Goal: Task Accomplishment & Management: Use online tool/utility

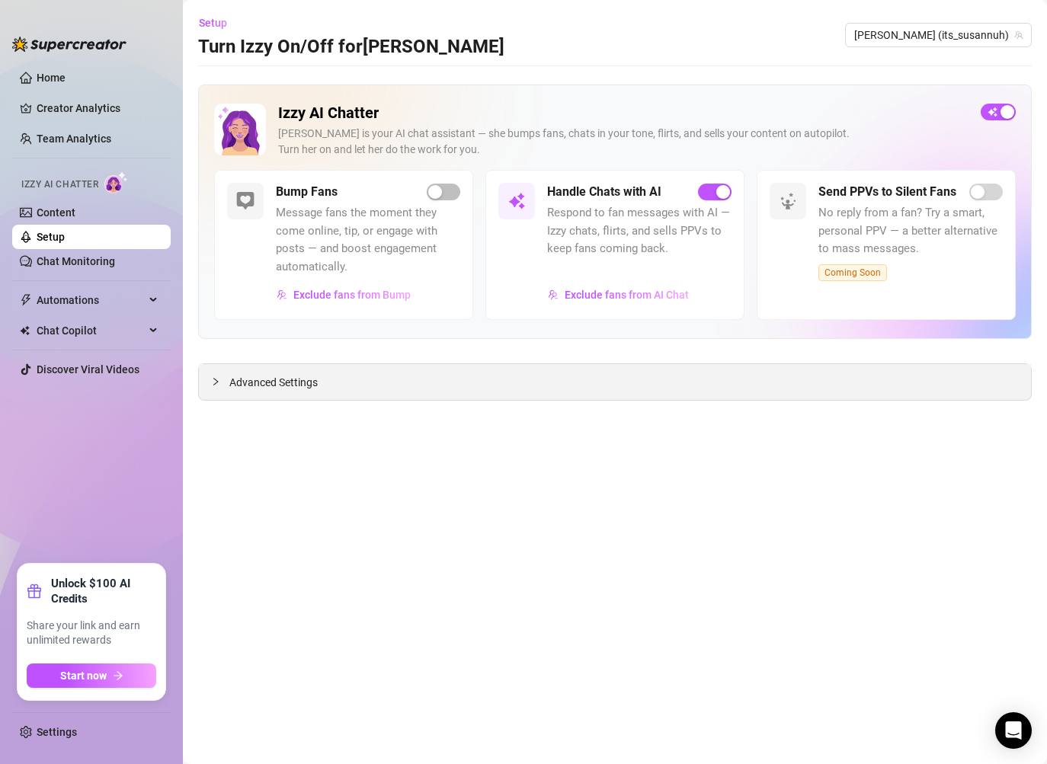
click at [268, 390] on span "Advanced Settings" at bounding box center [273, 382] width 88 height 17
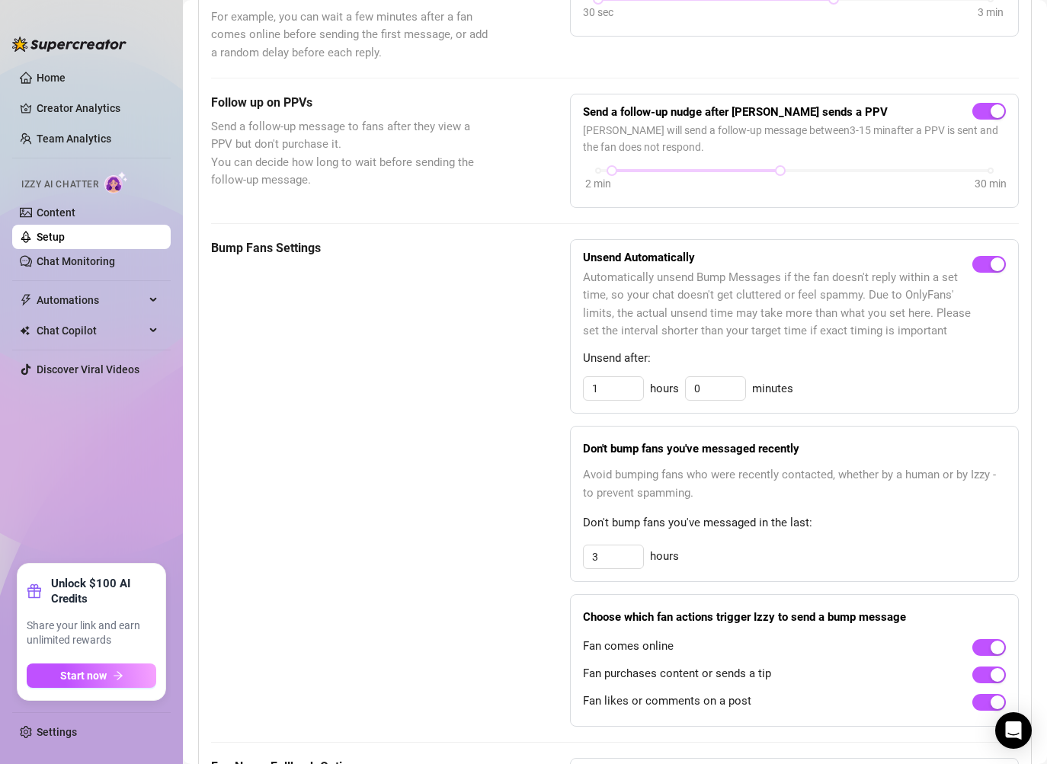
scroll to position [564, 0]
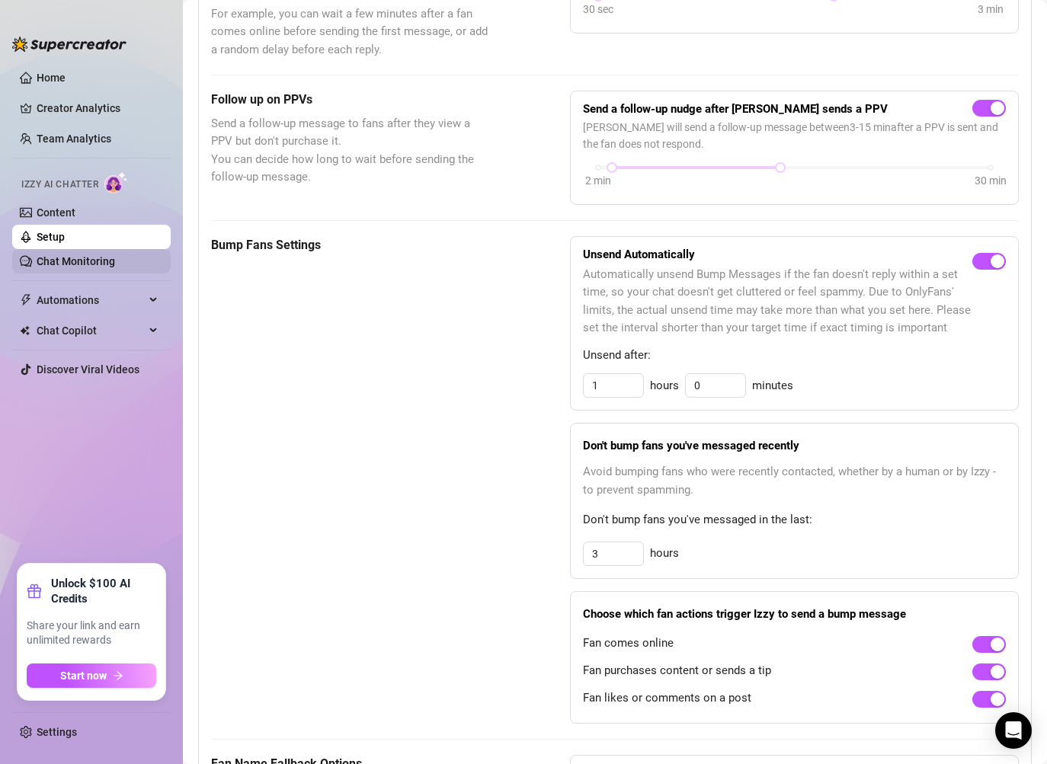
click at [98, 267] on link "Chat Monitoring" at bounding box center [76, 261] width 78 height 12
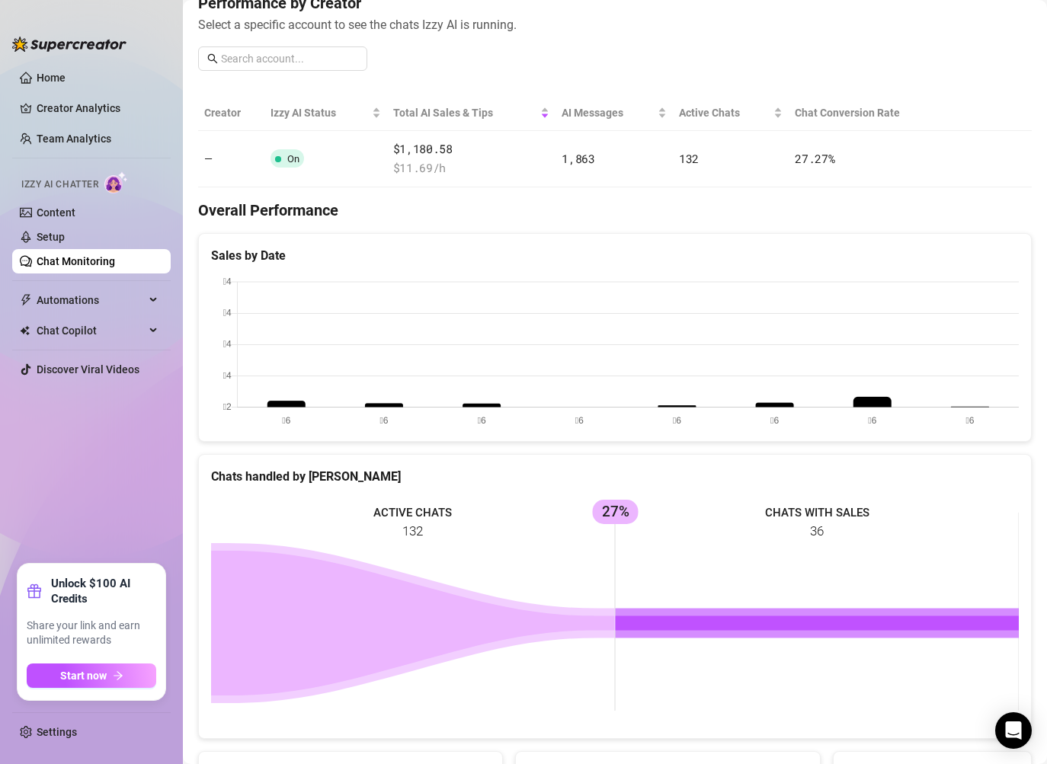
scroll to position [321, 0]
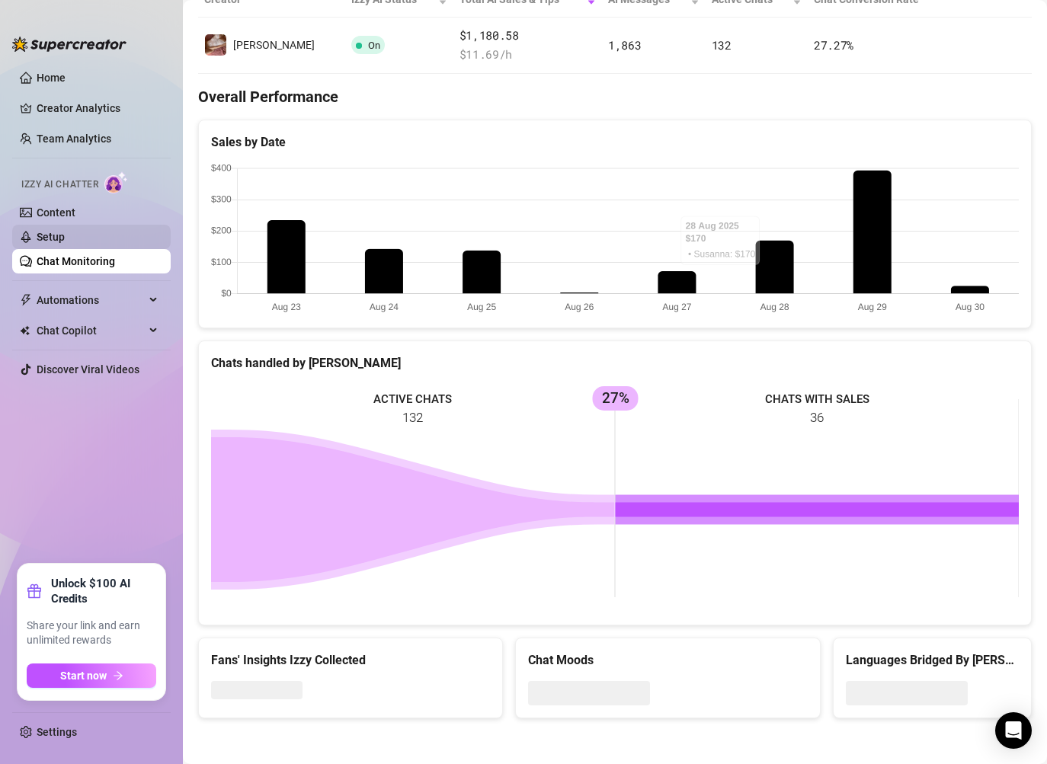
click at [65, 231] on link "Setup" at bounding box center [51, 237] width 28 height 12
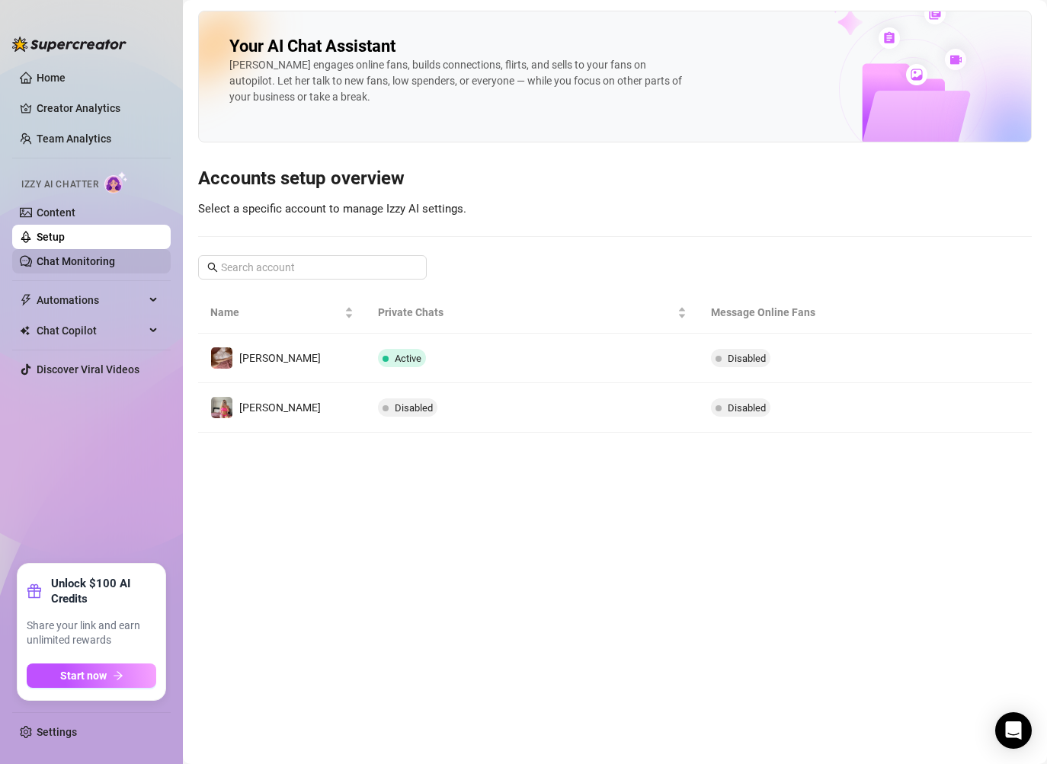
click at [95, 258] on link "Chat Monitoring" at bounding box center [76, 261] width 78 height 12
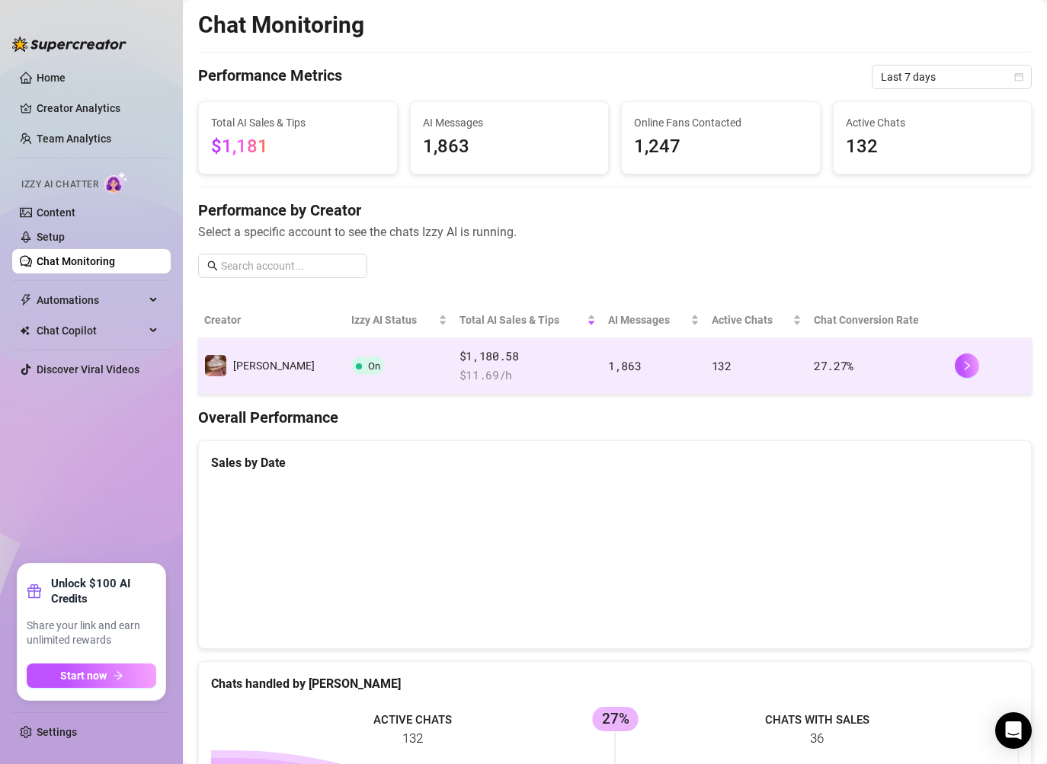
click at [952, 367] on td at bounding box center [990, 366] width 83 height 56
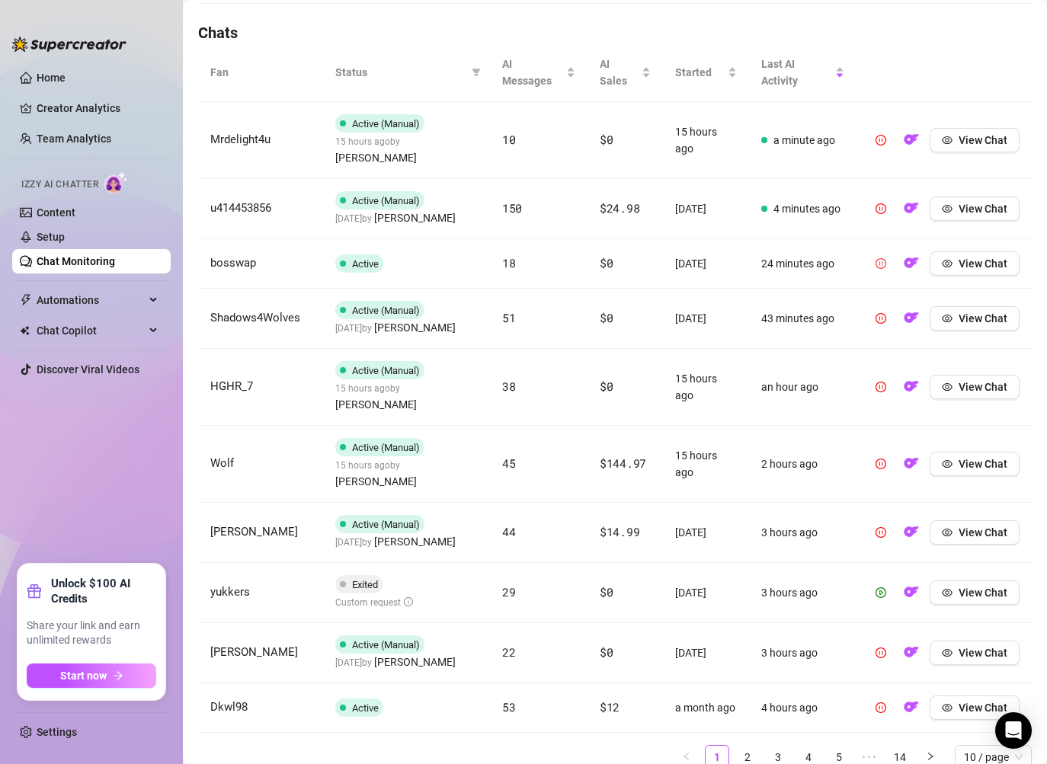
scroll to position [546, 0]
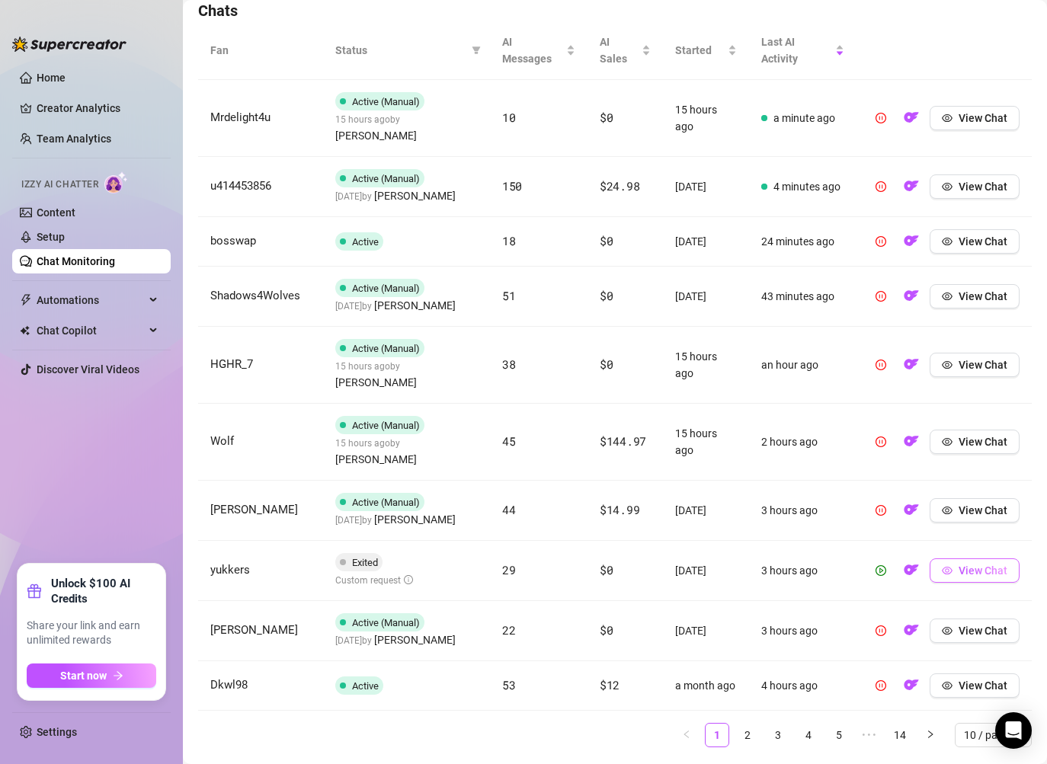
click at [981, 565] on span "View Chat" at bounding box center [982, 571] width 49 height 12
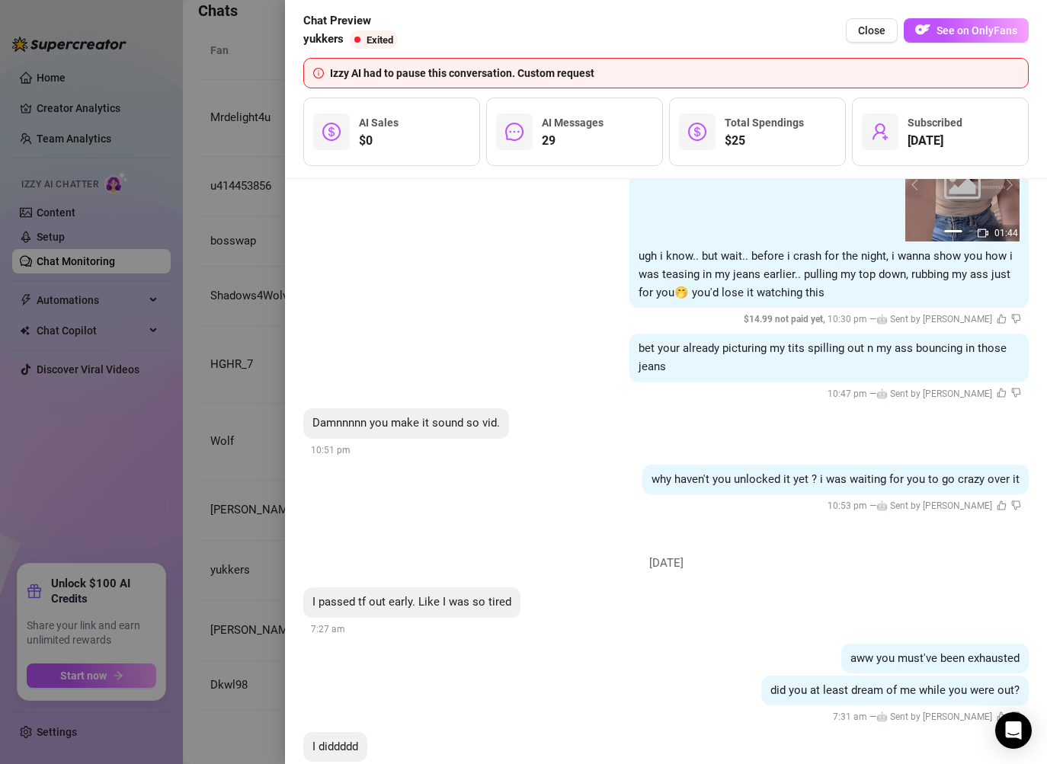
scroll to position [9753, 0]
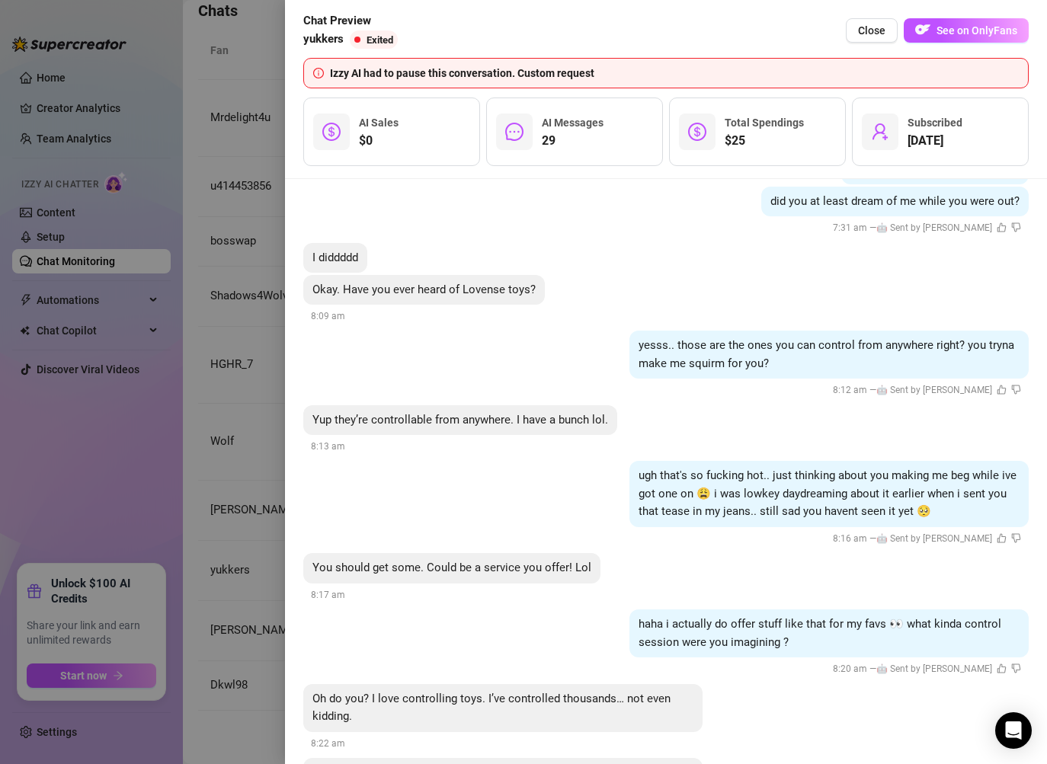
click at [266, 714] on div at bounding box center [523, 382] width 1047 height 764
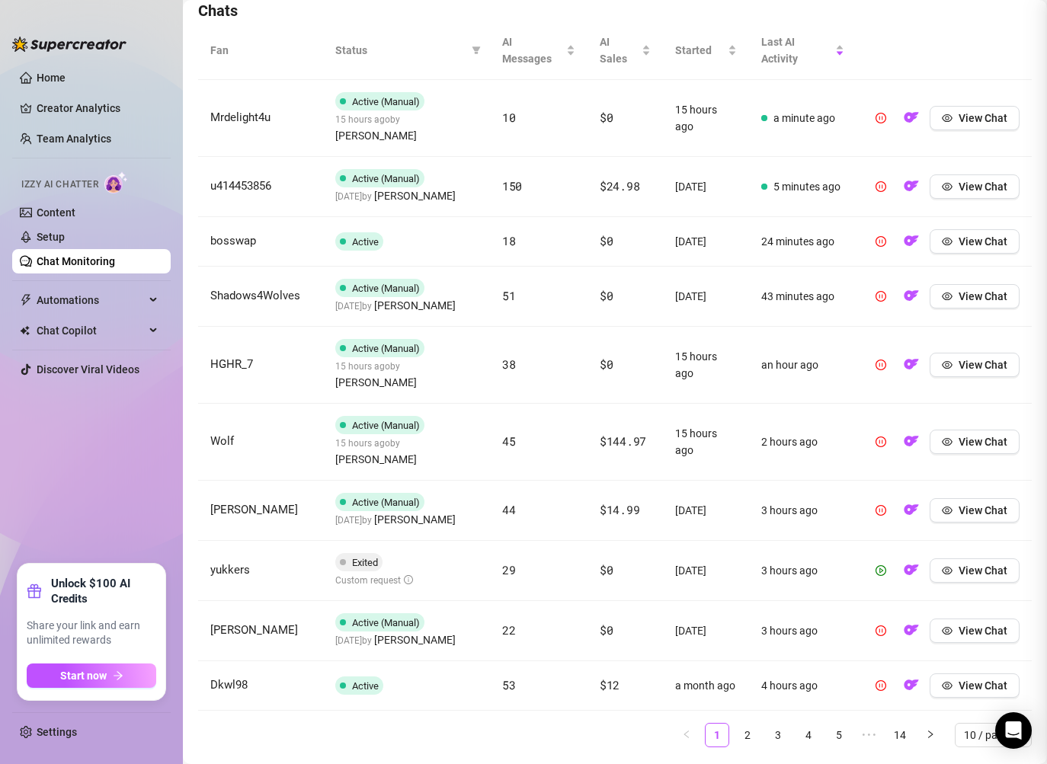
scroll to position [0, 0]
click at [747, 724] on link "2" at bounding box center [747, 735] width 23 height 23
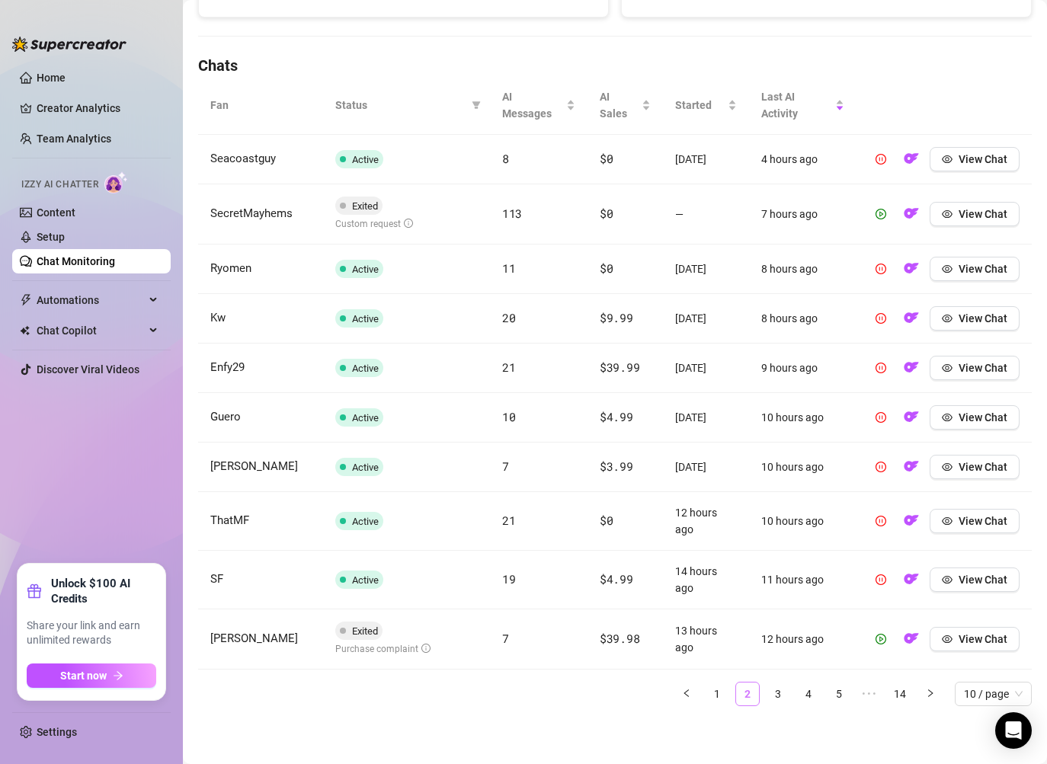
scroll to position [491, 0]
click at [969, 217] on span "View Chat" at bounding box center [982, 214] width 49 height 12
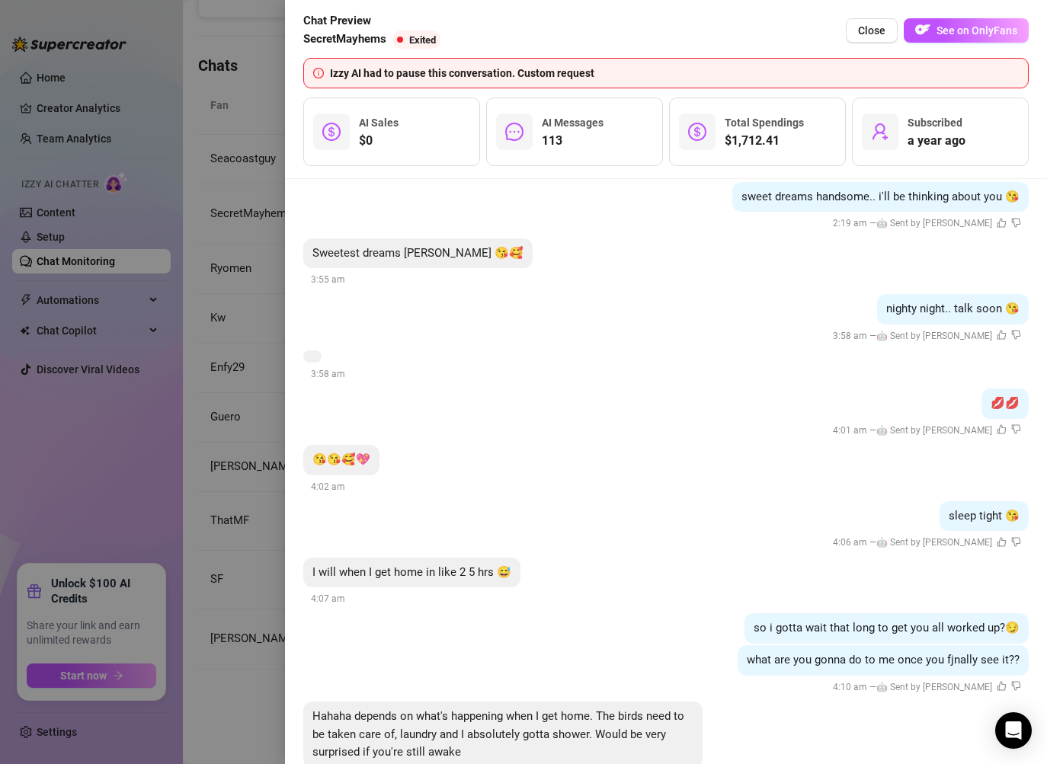
scroll to position [20566, 0]
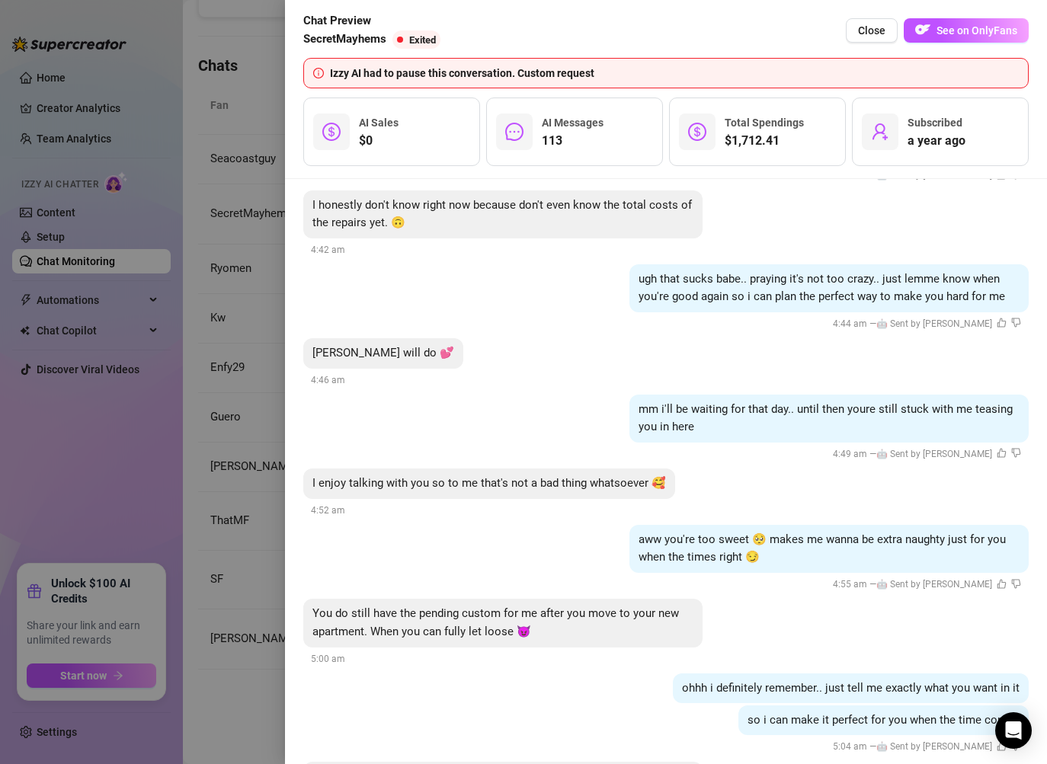
click at [270, 710] on div at bounding box center [523, 382] width 1047 height 764
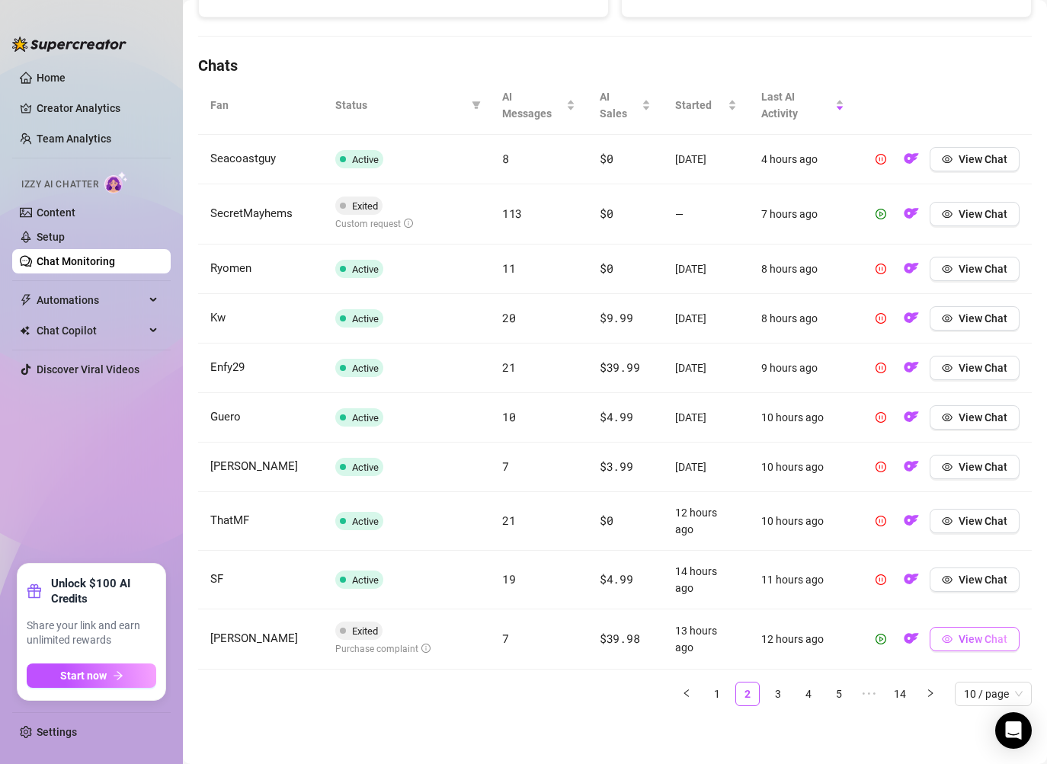
click at [987, 632] on button "View Chat" at bounding box center [974, 639] width 90 height 24
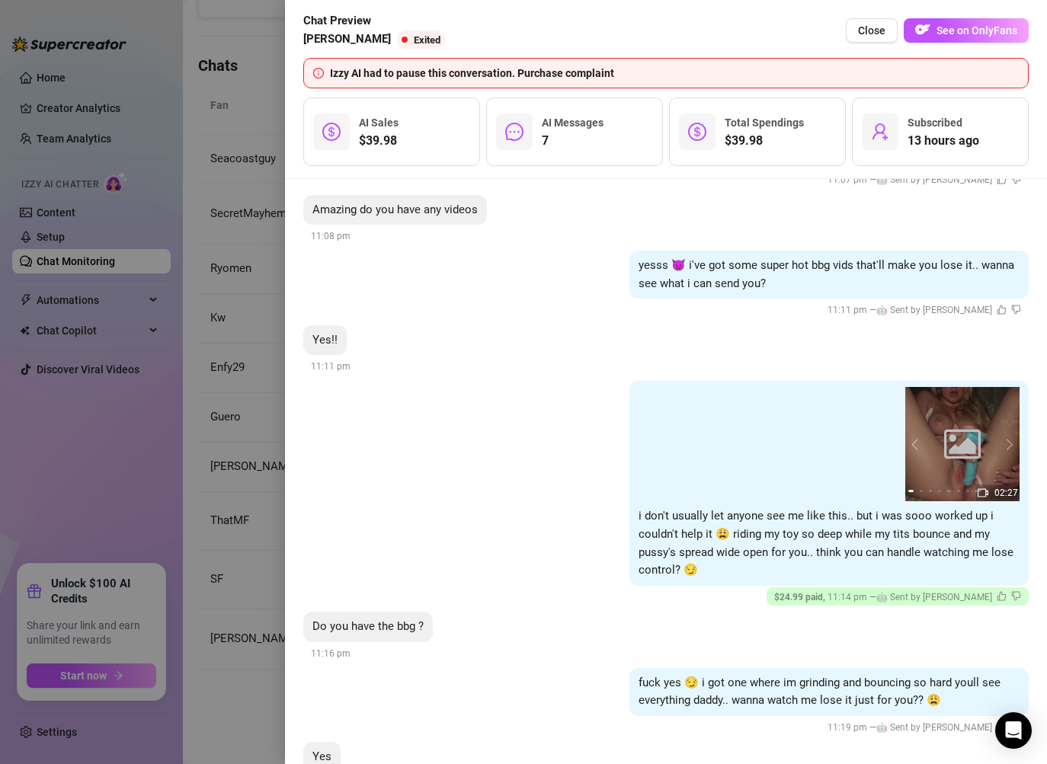
scroll to position [896, 0]
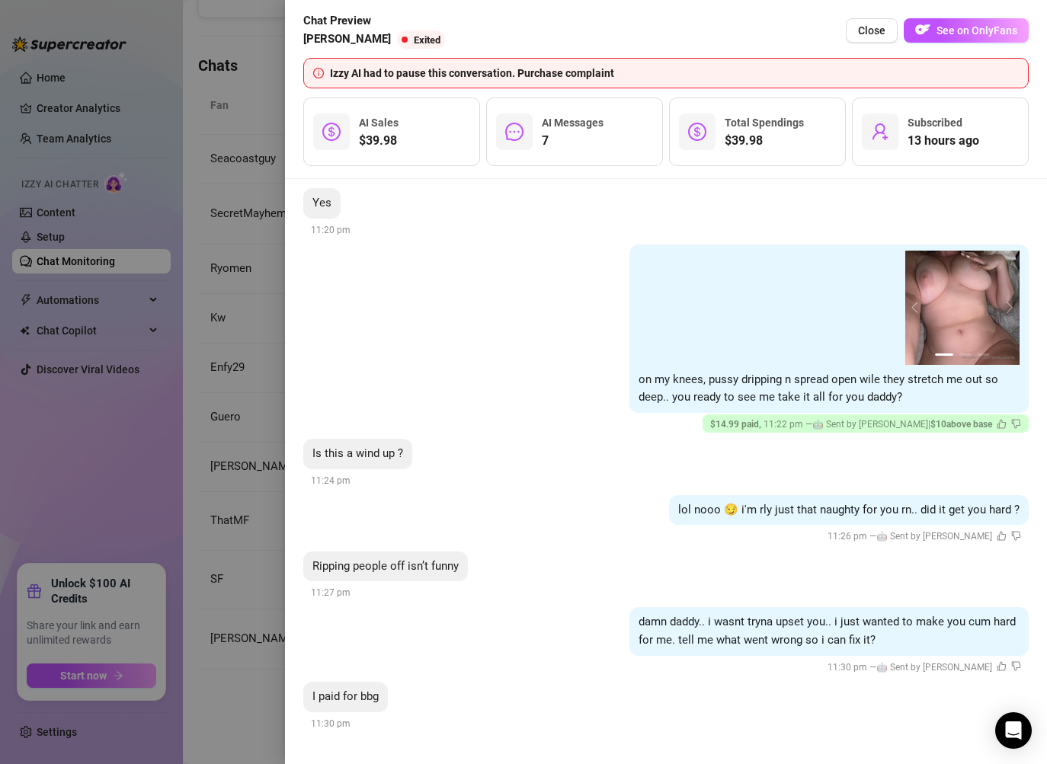
click at [251, 705] on div at bounding box center [523, 382] width 1047 height 764
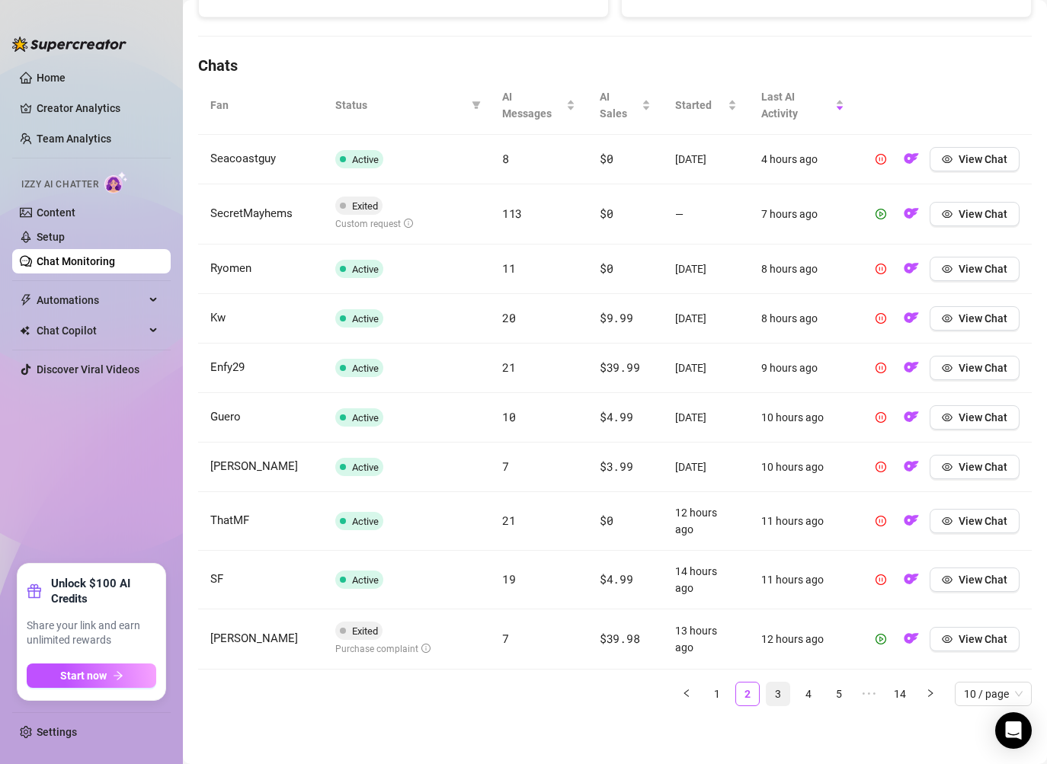
click at [786, 692] on link "3" at bounding box center [777, 694] width 23 height 23
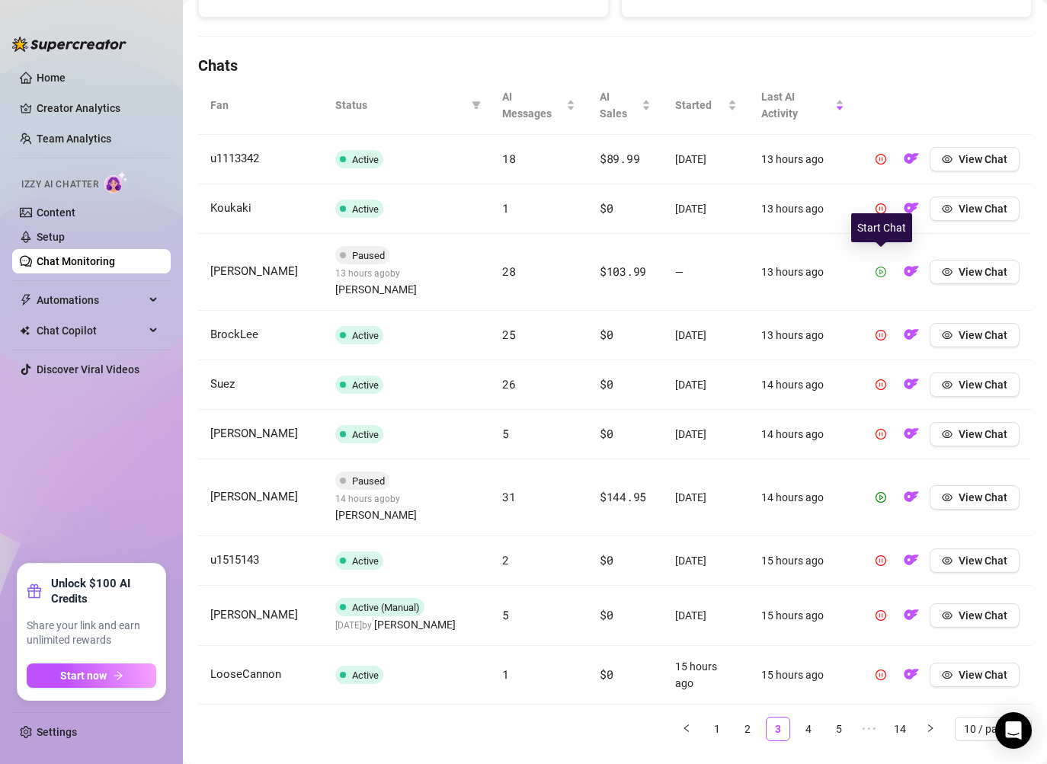
click at [878, 267] on icon "play-circle" at bounding box center [880, 272] width 11 height 11
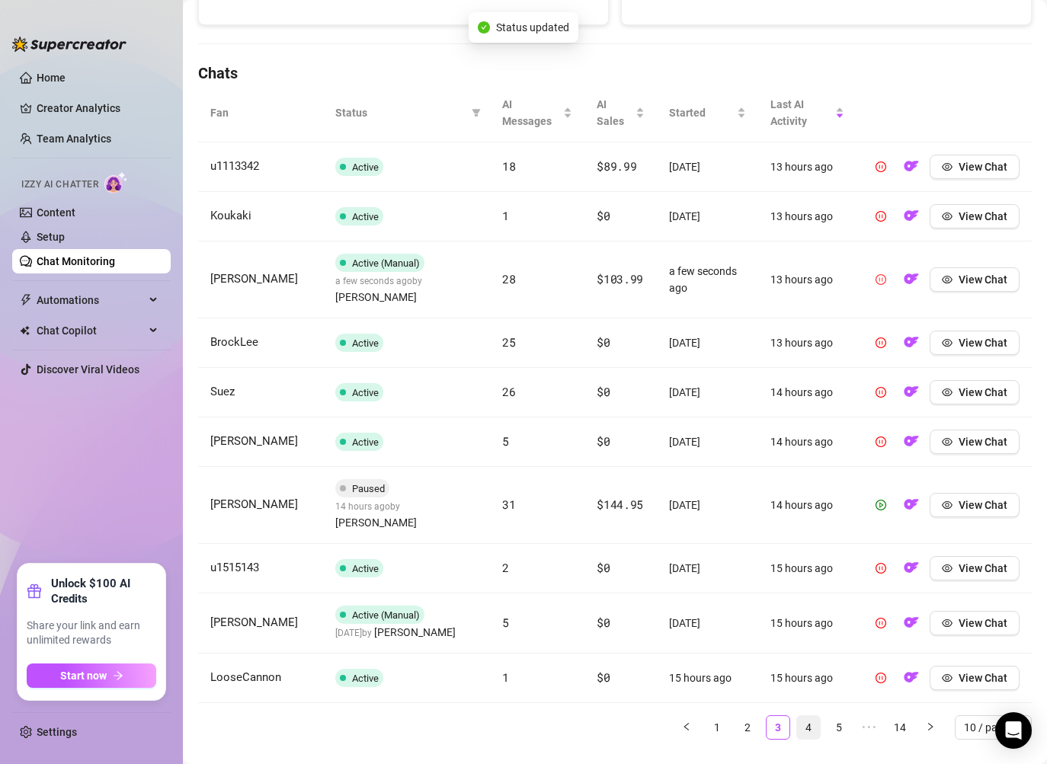
click at [805, 716] on link "4" at bounding box center [808, 727] width 23 height 23
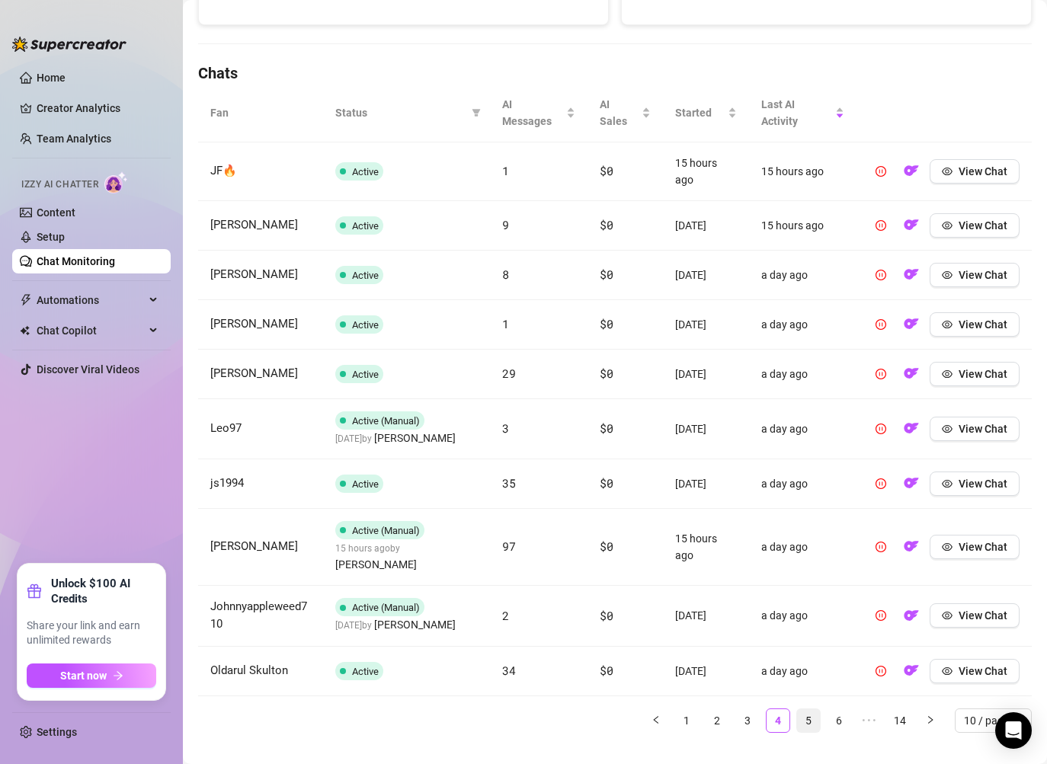
click at [800, 709] on link "5" at bounding box center [808, 720] width 23 height 23
